Goal: Information Seeking & Learning: Learn about a topic

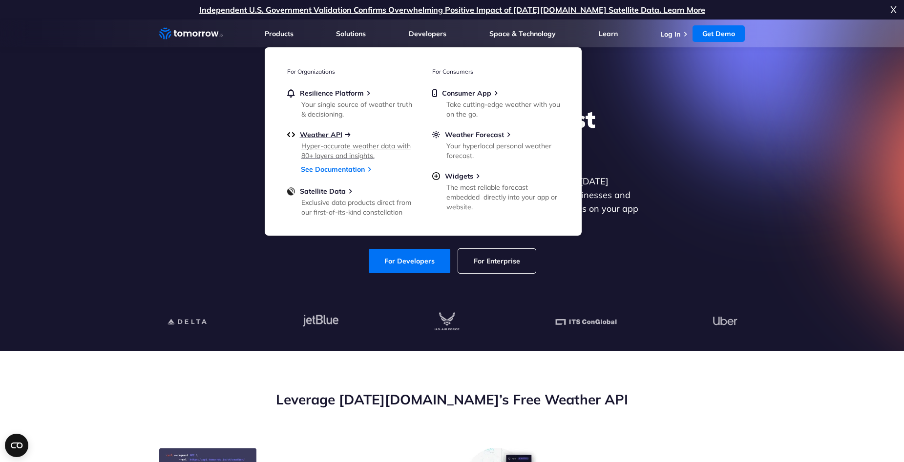
click at [320, 136] on span "Weather API" at bounding box center [321, 134] width 42 height 9
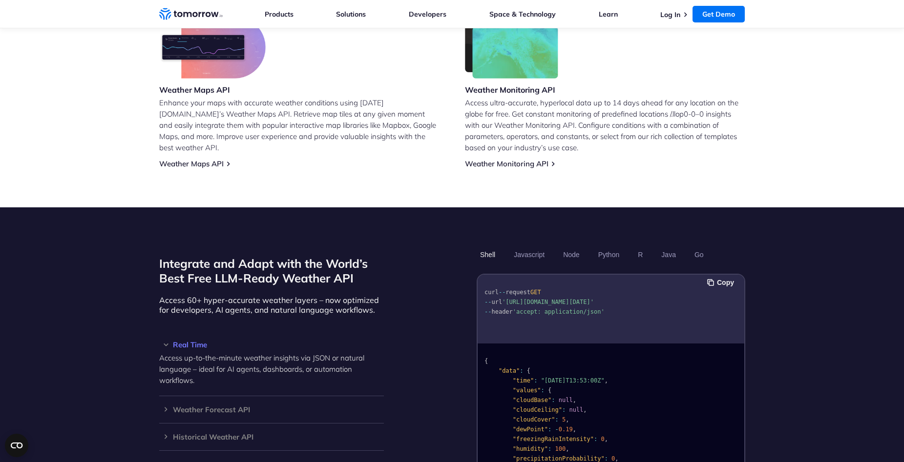
scroll to position [684, 0]
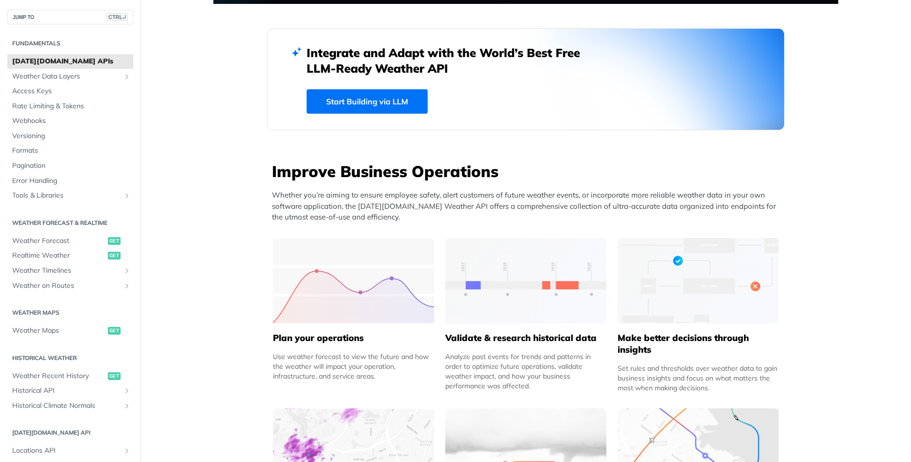
scroll to position [342, 0]
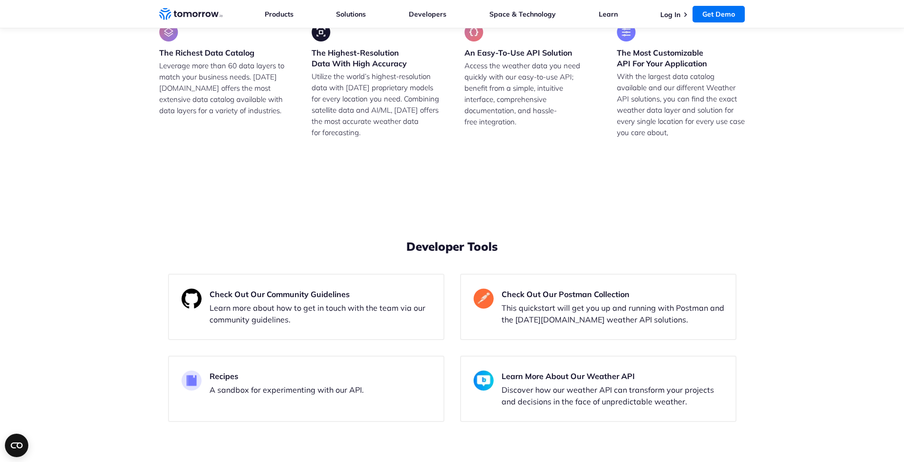
scroll to position [1855, 0]
